Goal: Communication & Community: Answer question/provide support

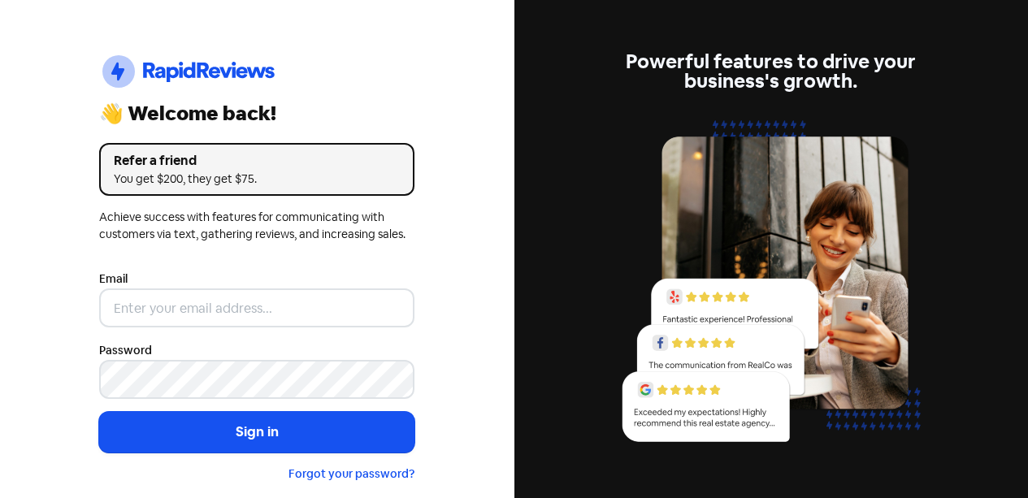
click at [311, 290] on div "Email" at bounding box center [256, 298] width 315 height 58
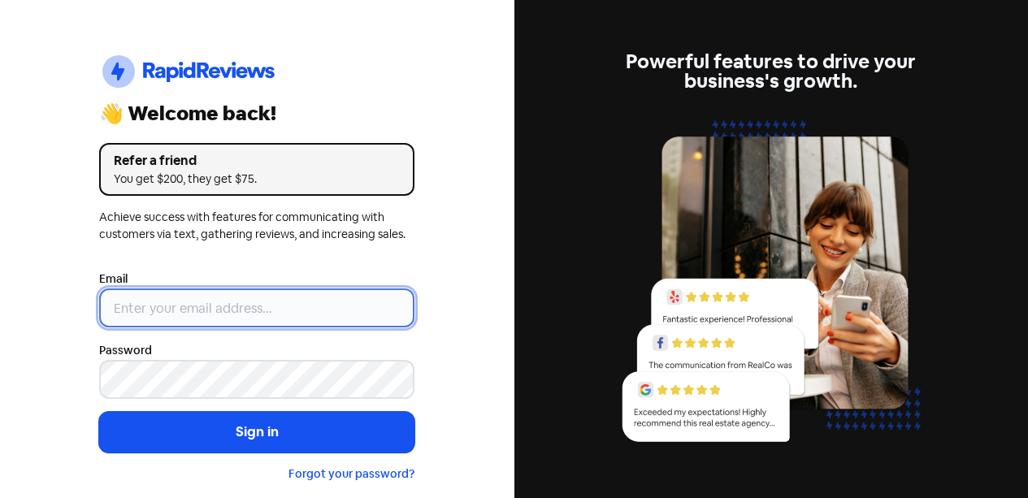
click at [311, 307] on input "email" at bounding box center [256, 307] width 315 height 39
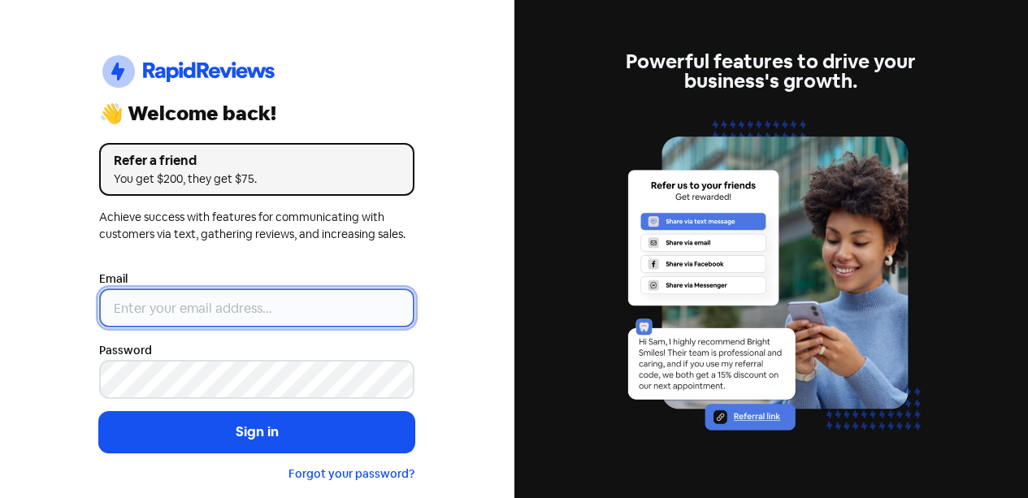
type input "[EMAIL_ADDRESS][DOMAIN_NAME]"
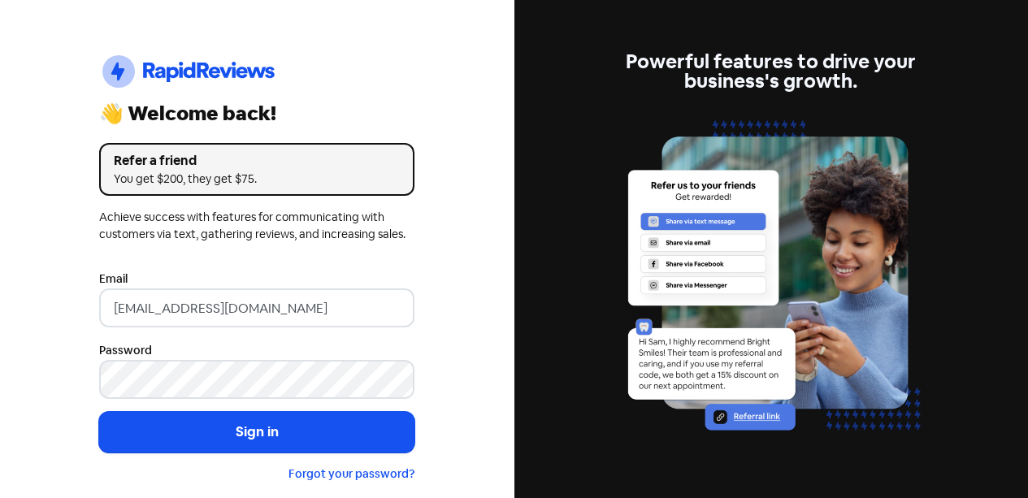
click at [277, 453] on form "Email [EMAIL_ADDRESS][DOMAIN_NAME] Password Sign in Forgot your password?" at bounding box center [256, 376] width 315 height 214
click at [275, 438] on button "Sign in" at bounding box center [256, 432] width 315 height 41
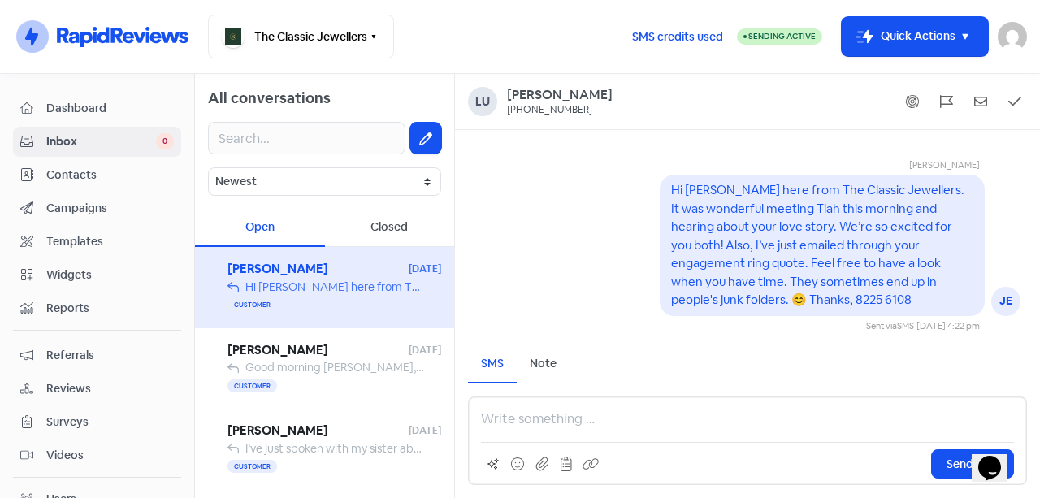
click at [312, 294] on div "Hi Lucas, Kevin here from The Classic Jewellers. It was wonderful meeting Tiah …" at bounding box center [335, 287] width 180 height 17
